Goal: Task Accomplishment & Management: Complete application form

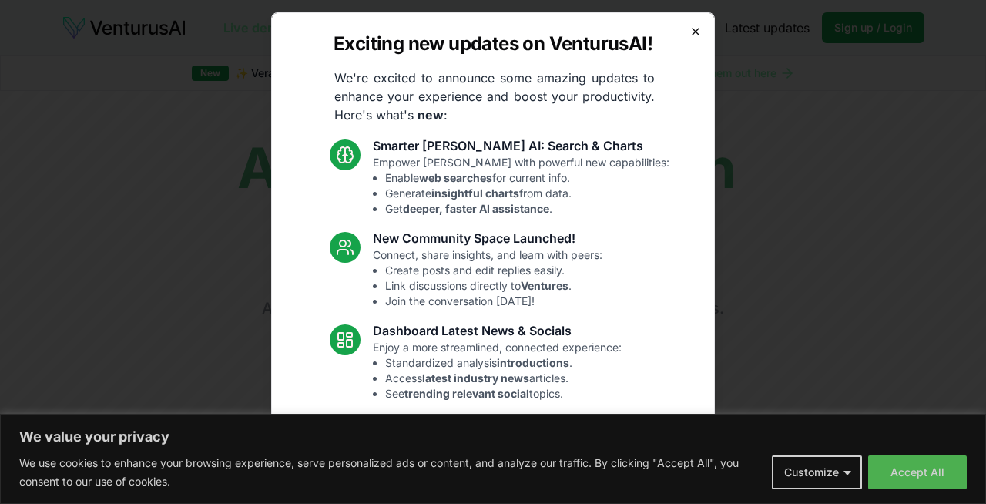
click at [695, 32] on icon "button" at bounding box center [696, 32] width 6 height 6
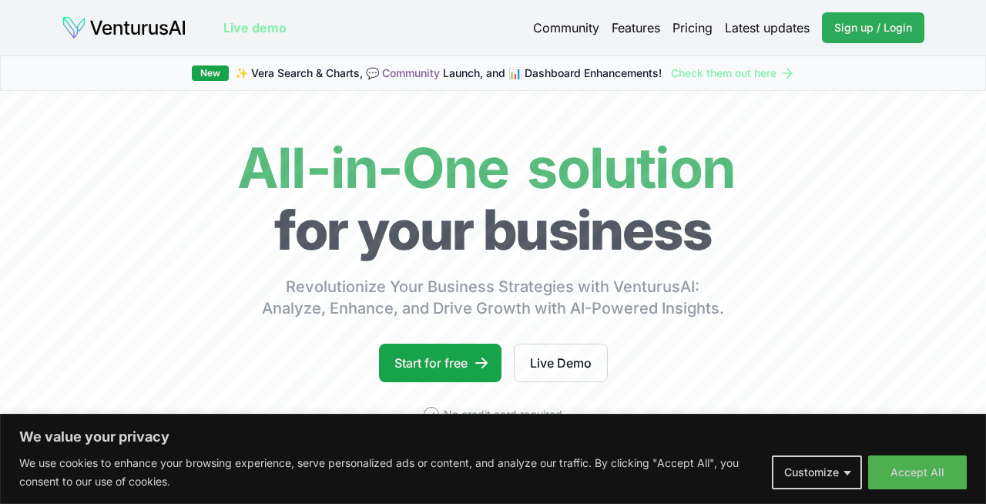
click at [844, 25] on span "Sign up / Login" at bounding box center [873, 27] width 78 height 15
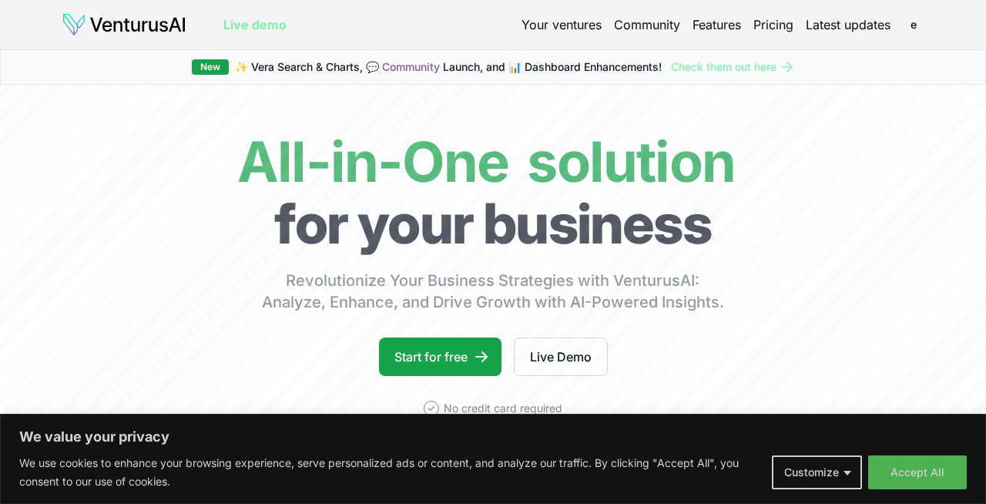
click at [557, 24] on link "Your ventures" at bounding box center [562, 24] width 80 height 18
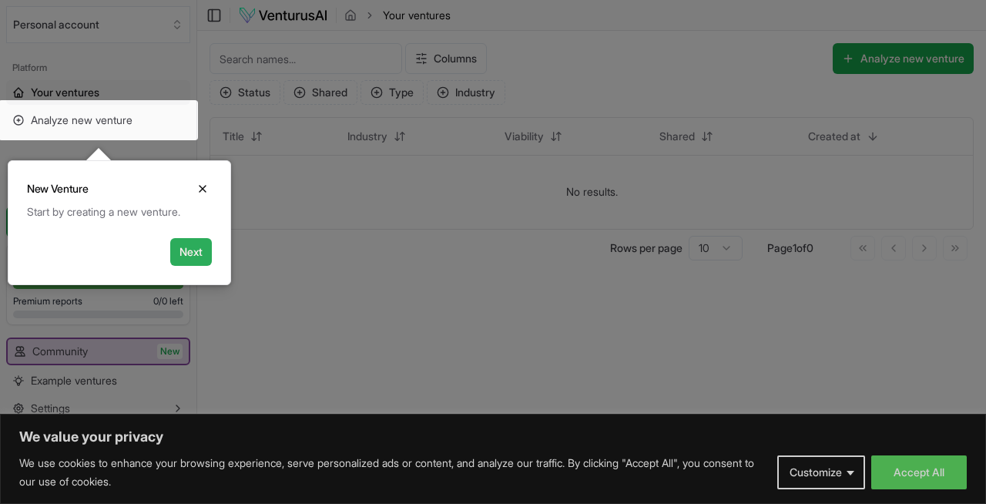
click at [180, 246] on button "Next" at bounding box center [191, 252] width 42 height 28
